Goal: Task Accomplishment & Management: Use online tool/utility

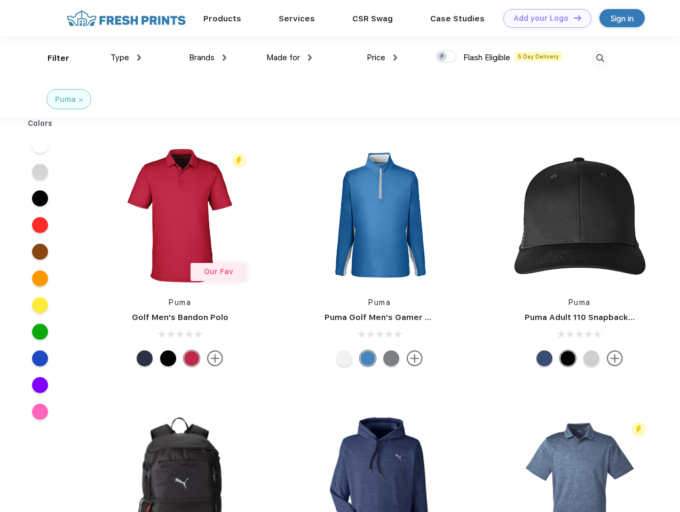
click at [543, 18] on link "Add your Logo Design Tool" at bounding box center [547, 18] width 88 height 19
click at [0, 0] on div "Design Tool" at bounding box center [0, 0] width 0 height 0
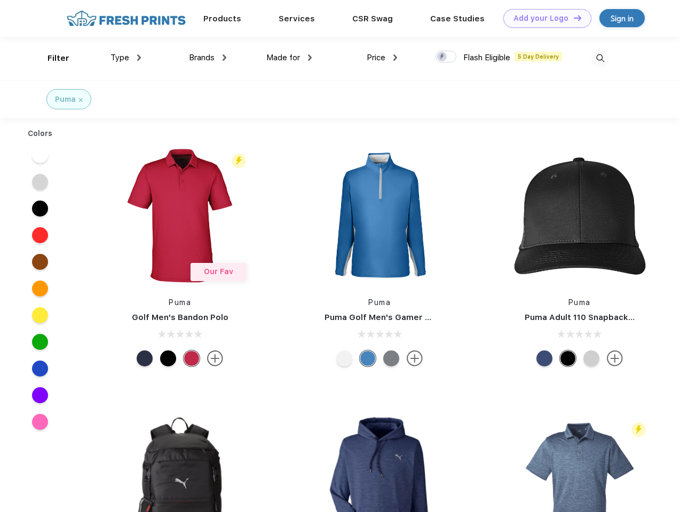
click at [573, 18] on link "Add your Logo Design Tool" at bounding box center [547, 18] width 88 height 19
click at [51, 58] on div "Filter" at bounding box center [59, 58] width 22 height 12
click at [126, 58] on span "Type" at bounding box center [119, 58] width 19 height 10
click at [208, 58] on span "Brands" at bounding box center [202, 58] width 26 height 10
click at [289, 58] on span "Made for" at bounding box center [283, 58] width 34 height 10
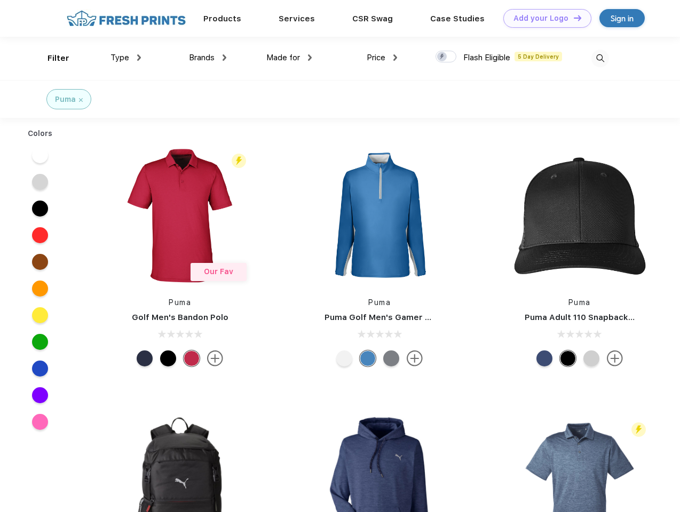
click at [382, 58] on span "Price" at bounding box center [376, 58] width 19 height 10
click at [446, 57] on div at bounding box center [446, 57] width 21 height 12
click at [443, 57] on input "checkbox" at bounding box center [439, 53] width 7 height 7
click at [600, 58] on img at bounding box center [600, 59] width 18 height 18
